Goal: Information Seeking & Learning: Learn about a topic

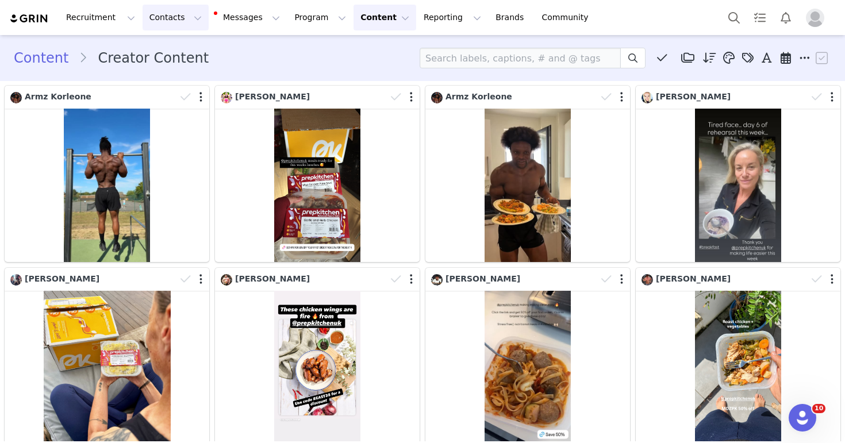
click at [163, 28] on button "Contacts Contacts" at bounding box center [175, 18] width 66 height 26
click at [197, 45] on div "Creators" at bounding box center [179, 51] width 77 height 12
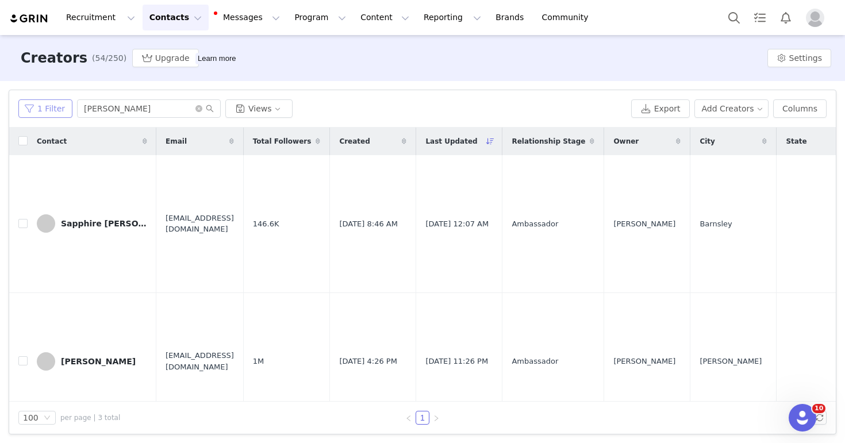
click at [60, 105] on button "1 Filter" at bounding box center [45, 108] width 54 height 18
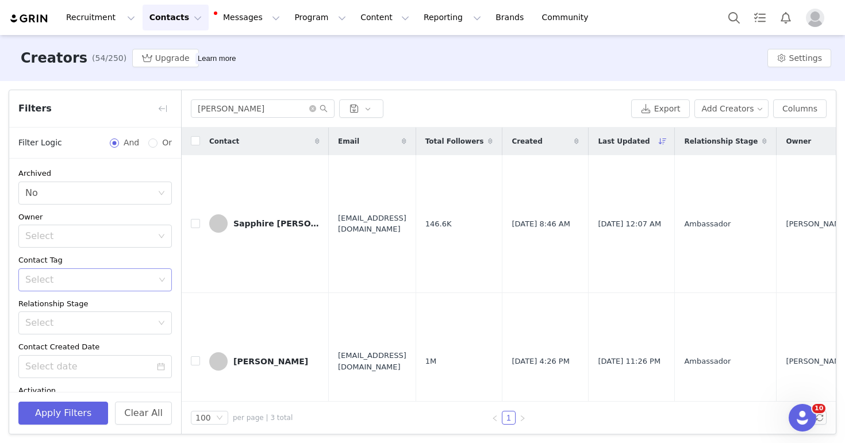
click at [108, 282] on div "Select" at bounding box center [89, 279] width 129 height 11
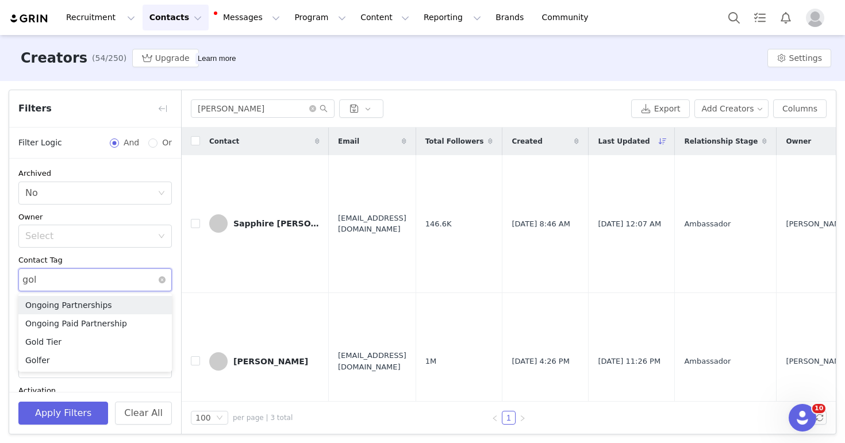
type input "gold"
click at [105, 300] on li "Gold Tier" at bounding box center [94, 305] width 153 height 18
type input "bron"
type input "sil"
click at [88, 299] on li "Silver Tier" at bounding box center [94, 305] width 153 height 18
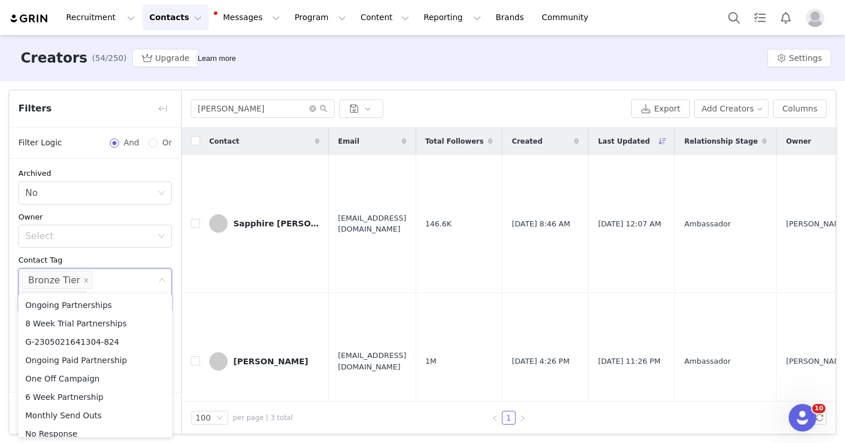
click at [98, 255] on div "Contact Tag" at bounding box center [94, 260] width 153 height 11
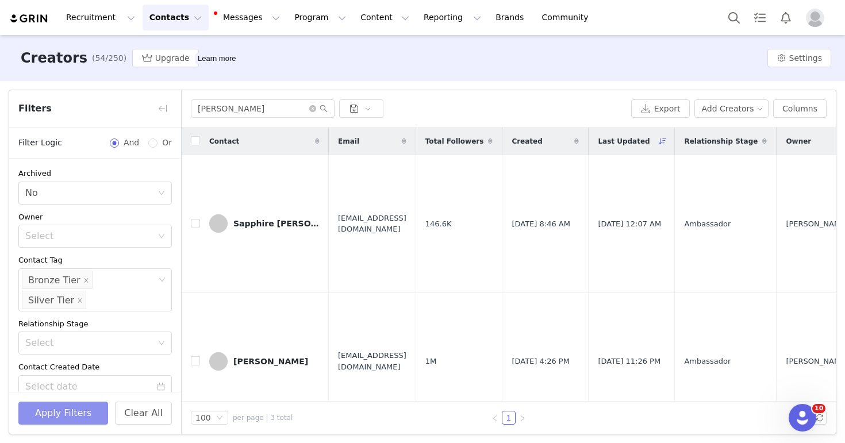
click at [70, 409] on button "Apply Filters" at bounding box center [63, 413] width 90 height 23
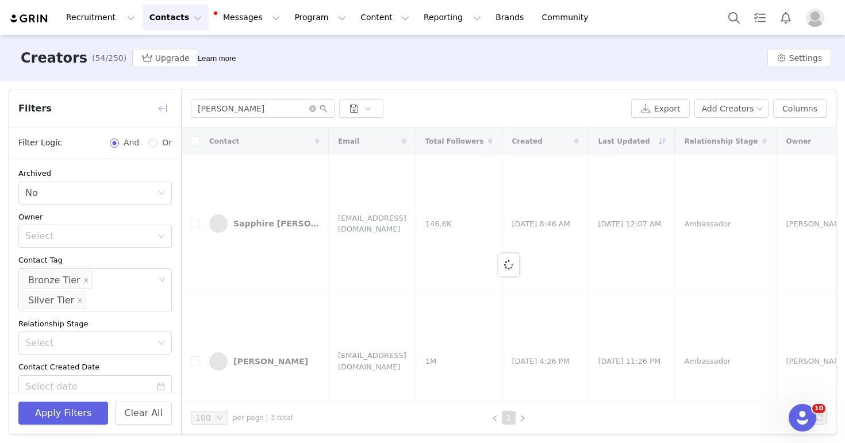
click at [160, 108] on button "button" at bounding box center [162, 108] width 18 height 18
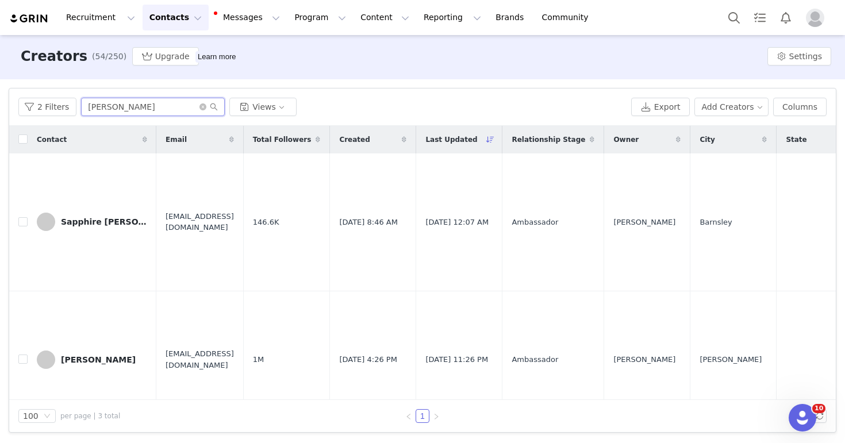
click at [95, 110] on input "[PERSON_NAME]" at bounding box center [153, 107] width 144 height 18
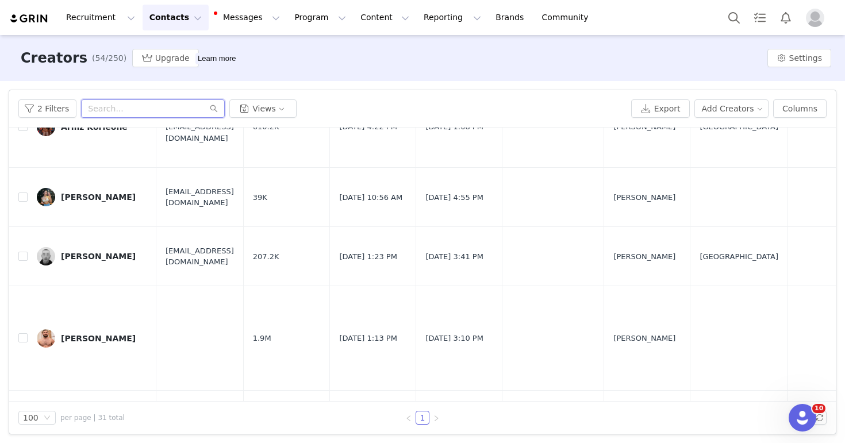
scroll to position [731, 0]
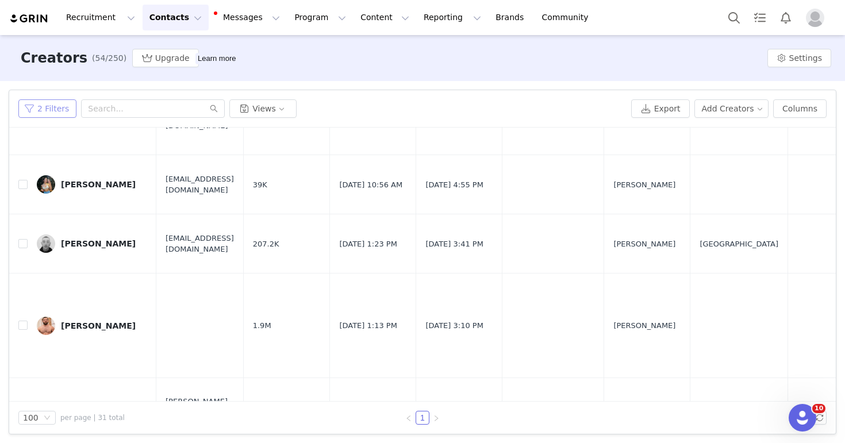
click at [57, 110] on button "2 Filters" at bounding box center [47, 108] width 58 height 18
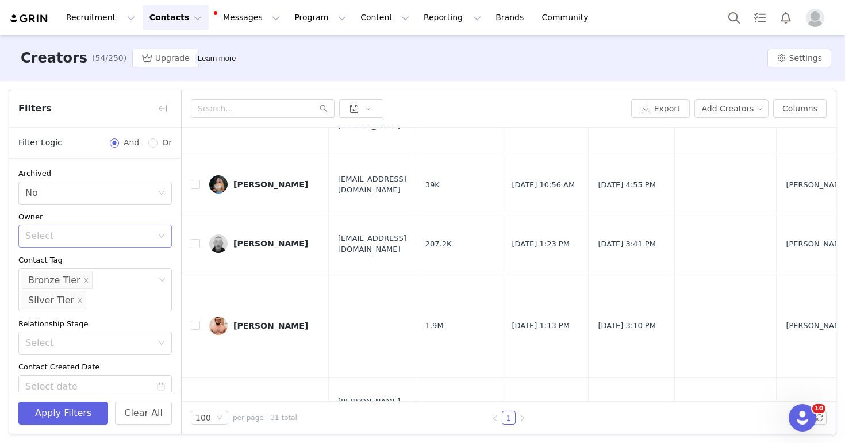
scroll to position [40, 0]
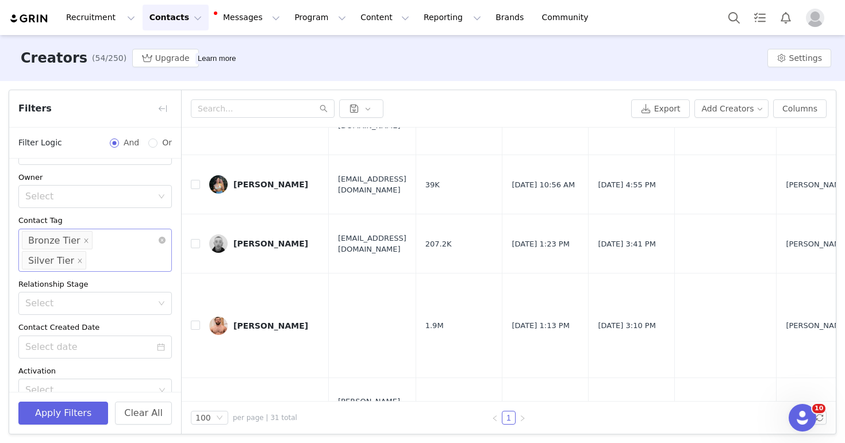
click at [151, 241] on div "Select Bronze Tier Silver Tier" at bounding box center [91, 240] width 138 height 22
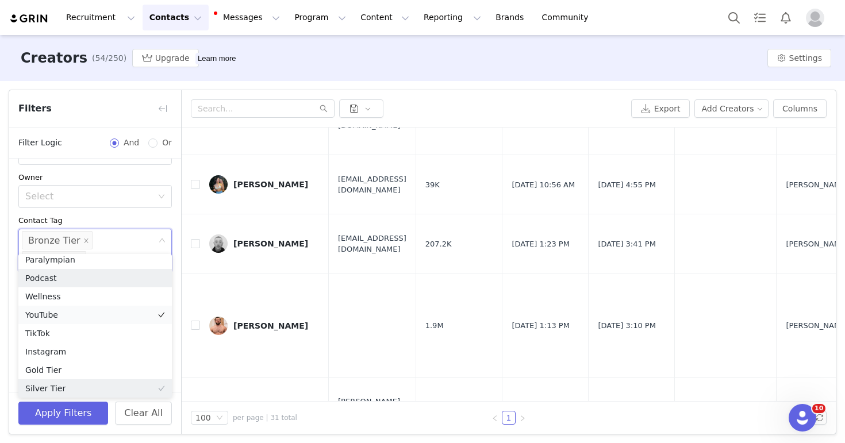
scroll to position [775, 0]
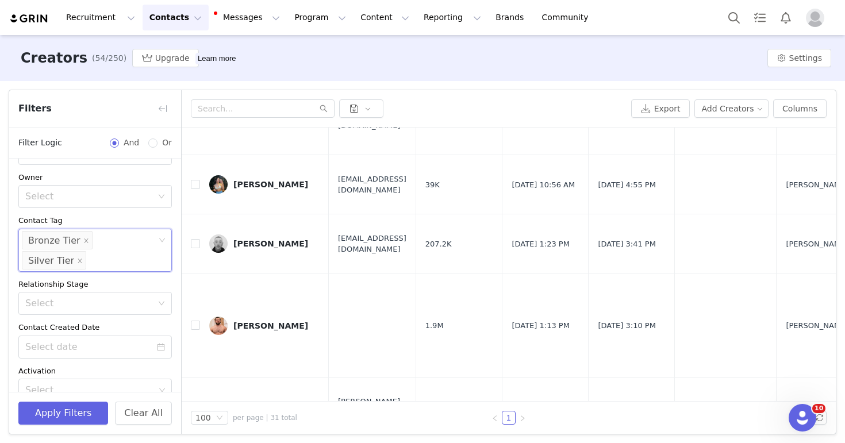
click at [152, 106] on div "Filters" at bounding box center [95, 108] width 172 height 37
click at [159, 109] on button "button" at bounding box center [162, 108] width 18 height 18
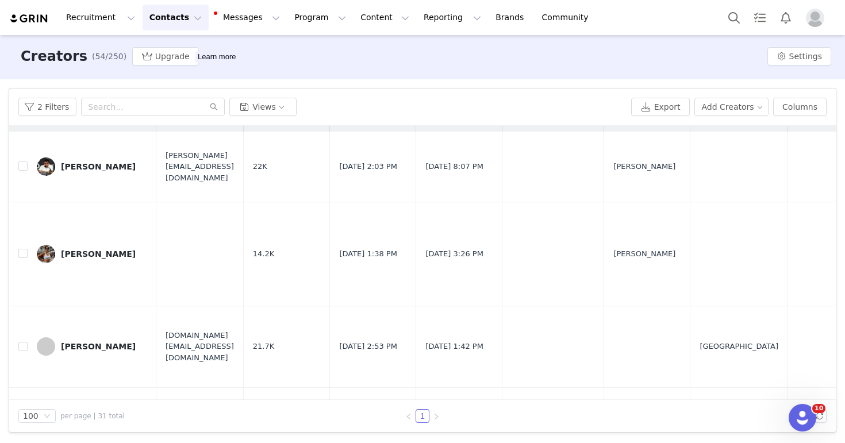
scroll to position [0, 0]
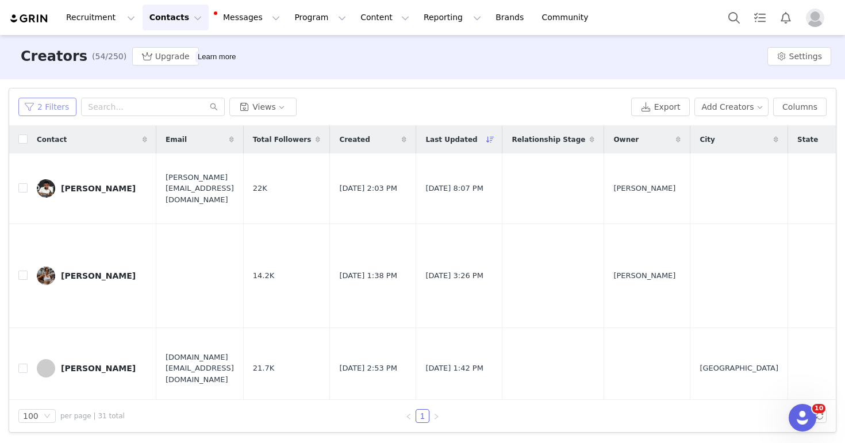
click at [66, 111] on button "2 Filters" at bounding box center [47, 107] width 58 height 18
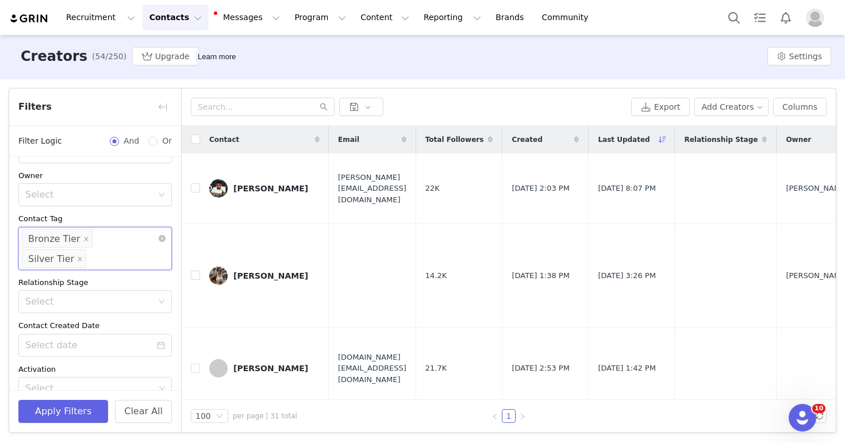
click at [95, 249] on input at bounding box center [91, 258] width 7 height 18
type input "h"
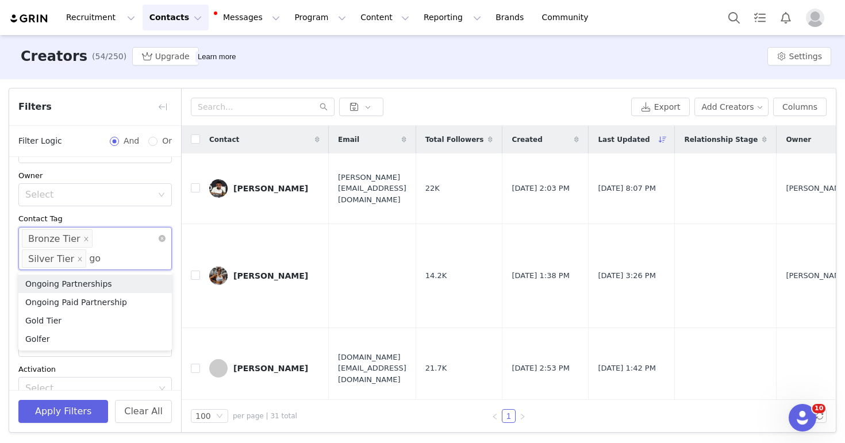
type input "gol"
click at [121, 287] on li "Gold Tier" at bounding box center [94, 284] width 153 height 18
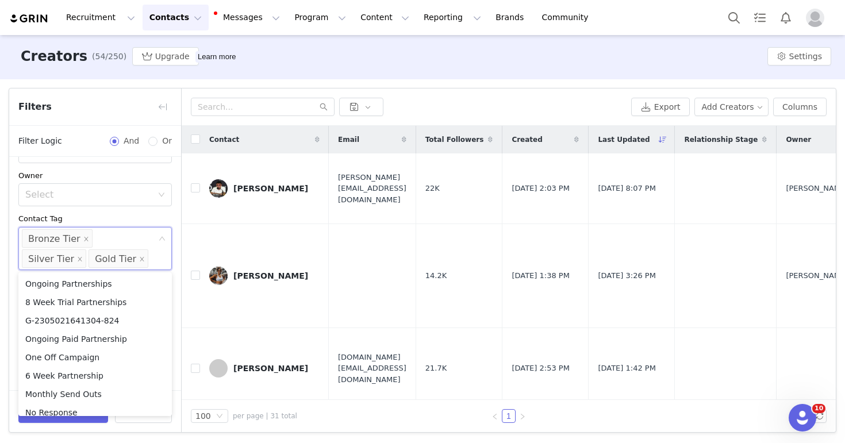
click at [151, 214] on div "Contact Tag" at bounding box center [94, 218] width 153 height 11
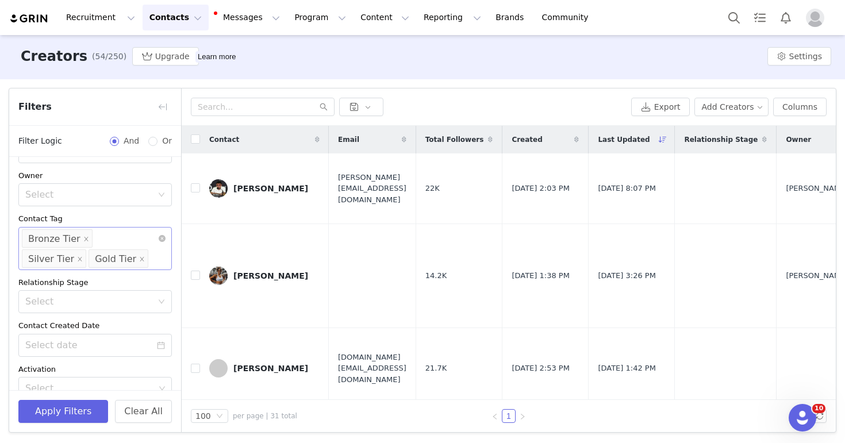
click at [102, 259] on div "Select Bronze Tier Silver Tier Gold Tier" at bounding box center [94, 248] width 153 height 43
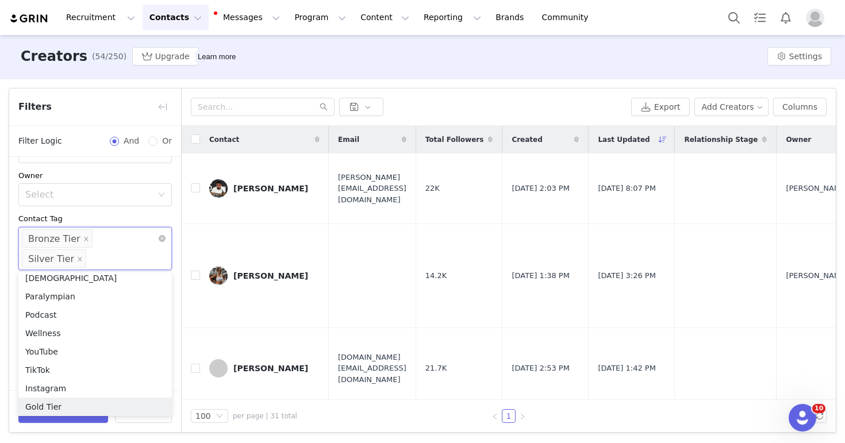
scroll to position [756, 0]
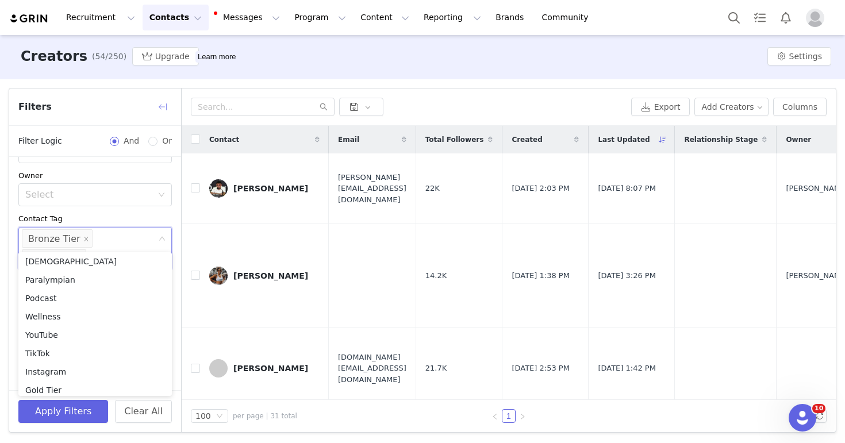
click at [166, 104] on button "button" at bounding box center [162, 107] width 18 height 18
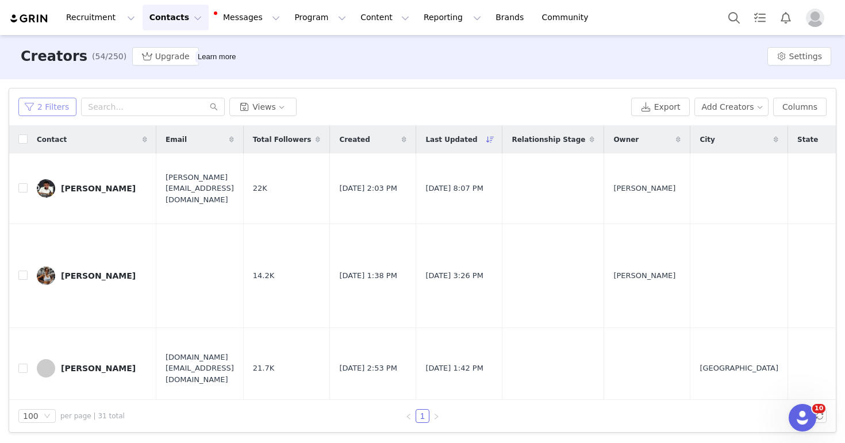
click at [45, 110] on button "2 Filters" at bounding box center [47, 107] width 58 height 18
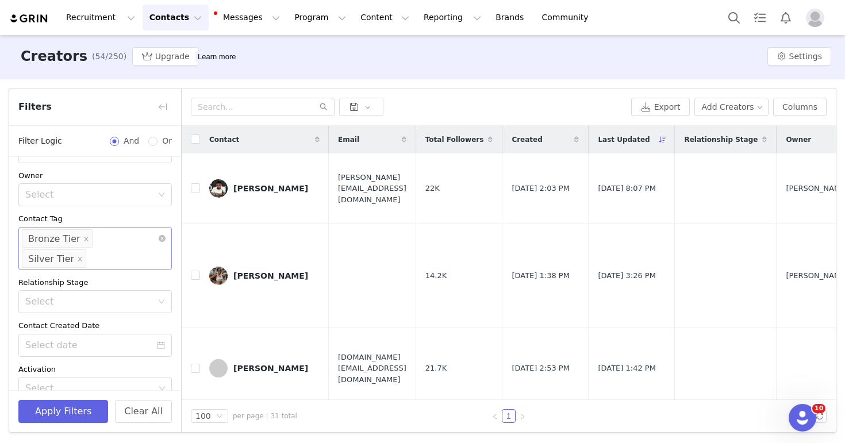
click at [95, 249] on input at bounding box center [91, 258] width 7 height 18
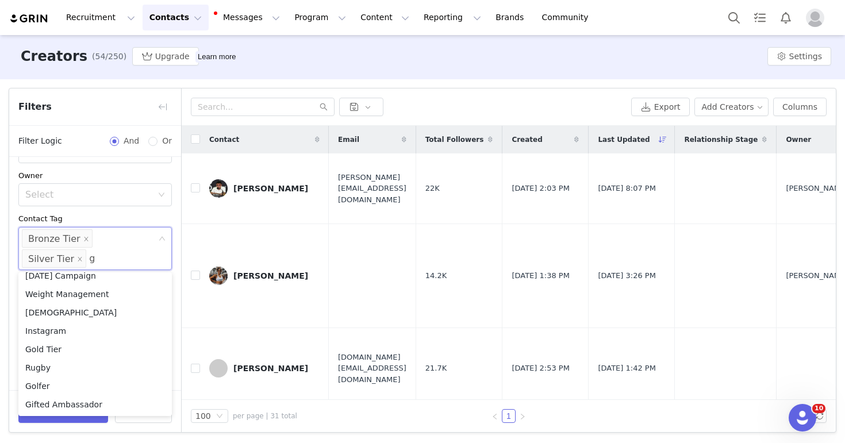
scroll to position [2, 0]
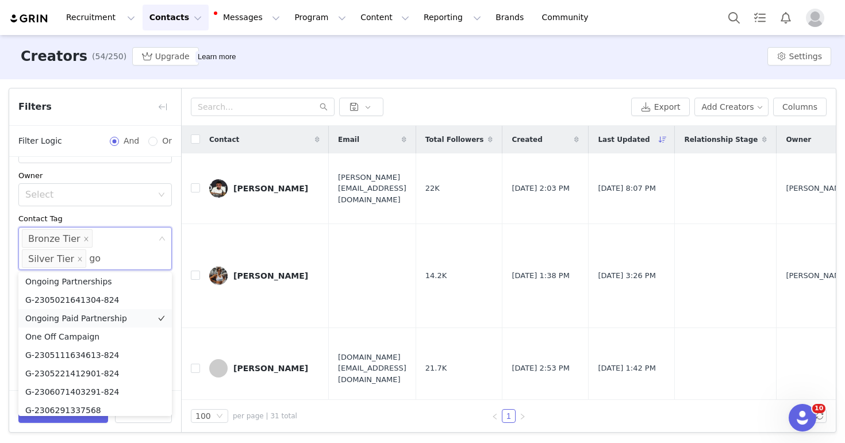
type input "gol"
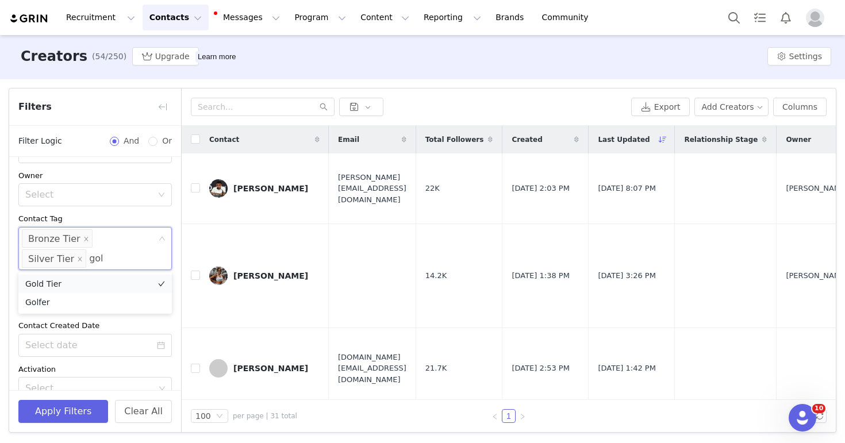
click at [82, 284] on li "Gold Tier" at bounding box center [94, 284] width 153 height 18
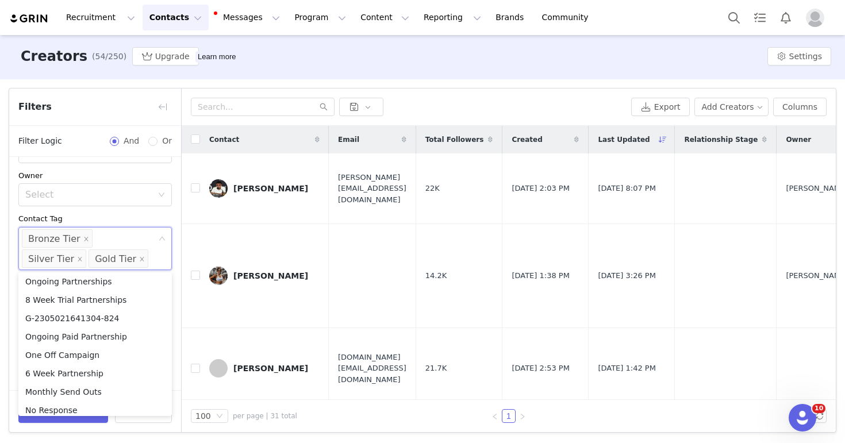
click at [134, 215] on div "Contact Tag" at bounding box center [94, 218] width 153 height 11
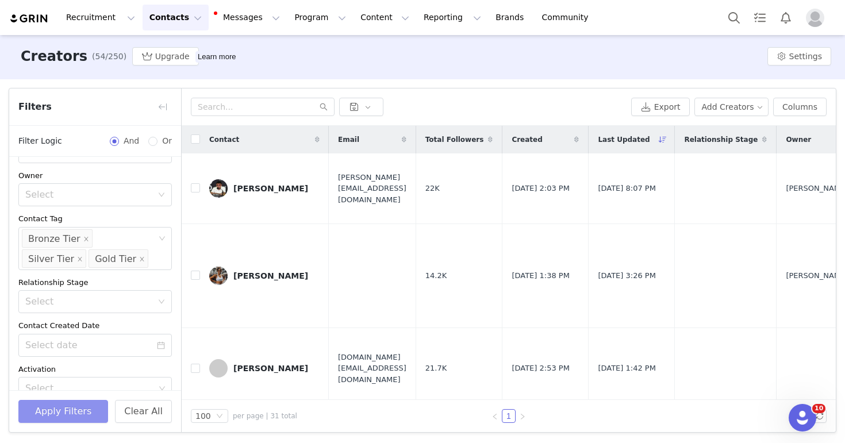
click at [91, 409] on button "Apply Filters" at bounding box center [63, 411] width 90 height 23
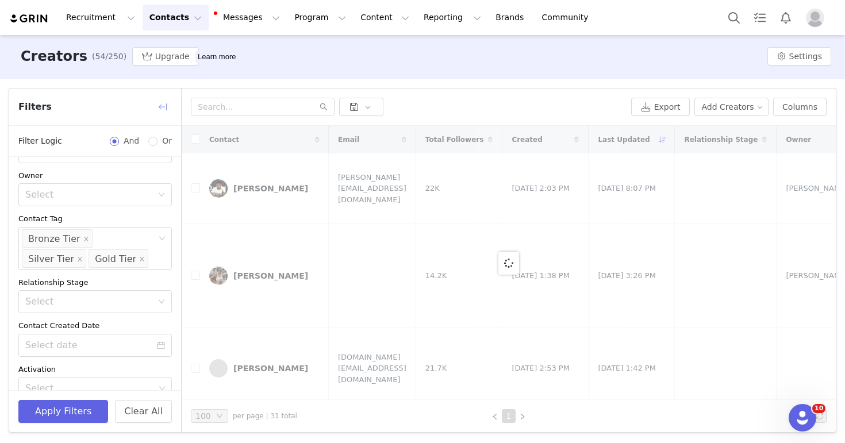
click at [165, 104] on button "button" at bounding box center [162, 107] width 18 height 18
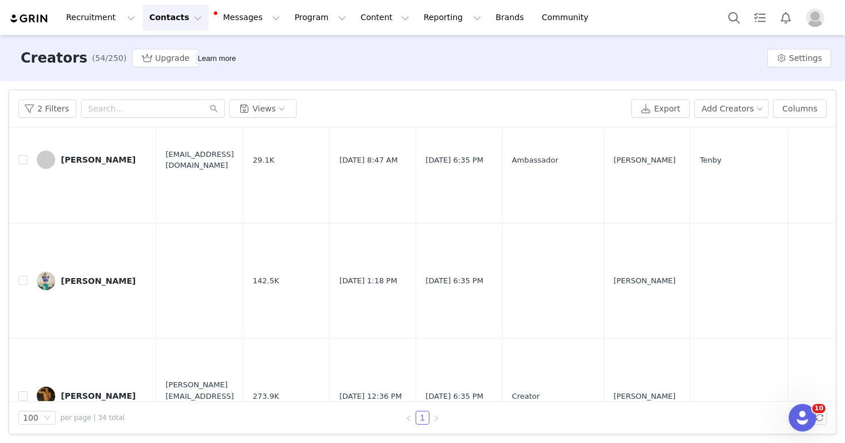
scroll to position [1575, 0]
